Goal: Check status: Check status

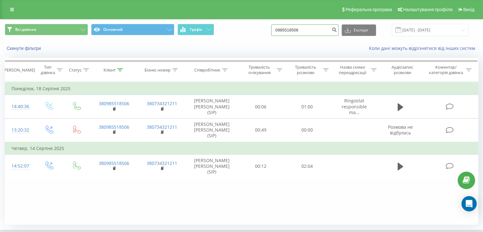
click at [323, 28] on input "0985518506" at bounding box center [304, 29] width 67 height 11
type input "0"
paste input
paste input "067 432 03 33"
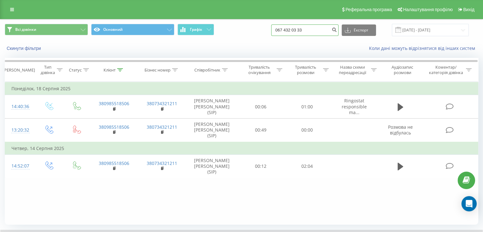
type input "067 432 03 33"
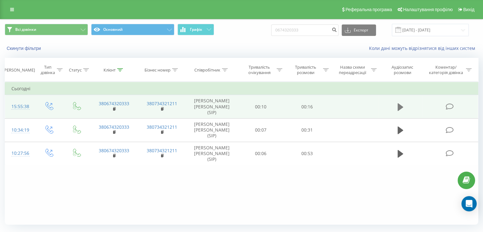
click at [403, 104] on button at bounding box center [401, 107] width 10 height 10
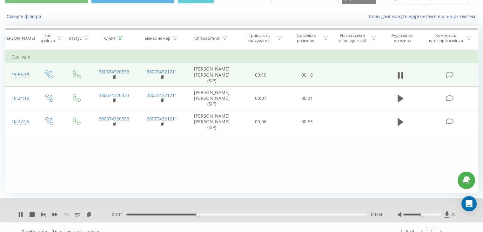
scroll to position [32, 0]
click at [353, 215] on div "- 00:10 00:06 00:06" at bounding box center [246, 214] width 272 height 6
